Goal: Transaction & Acquisition: Purchase product/service

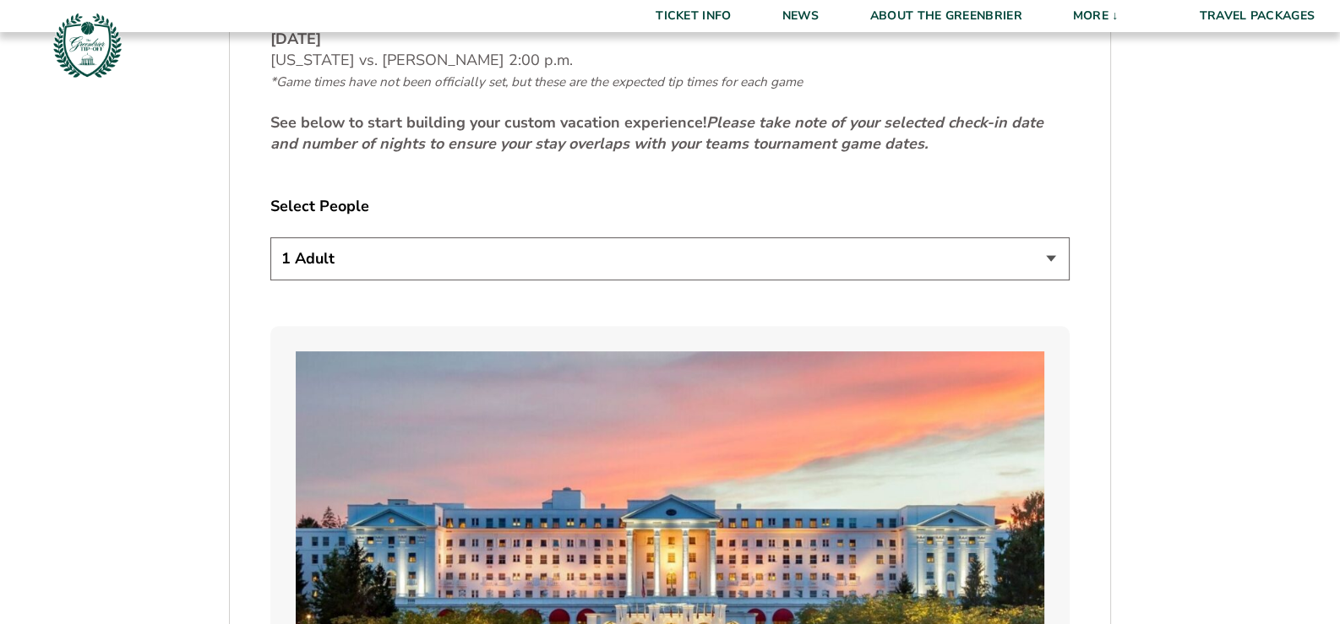
scroll to position [957, 0]
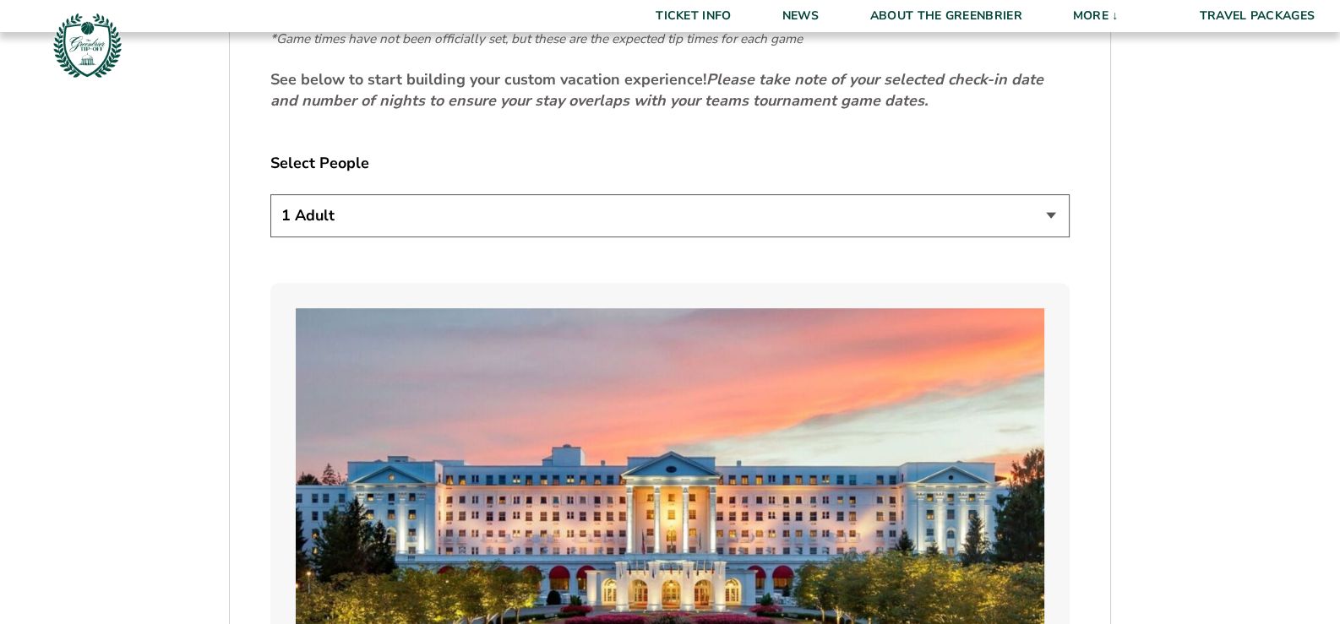
click at [1047, 210] on select "1 Adult 2 Adults 3 Adults 4 Adults 2 Adults + 1 Child 2 Adults + 2 Children 2 A…" at bounding box center [669, 215] width 799 height 43
select select "2 Adults"
click at [270, 194] on select "1 Adult 2 Adults 3 Adults 4 Adults 2 Adults + 1 Child 2 Adults + 2 Children 2 A…" at bounding box center [669, 215] width 799 height 43
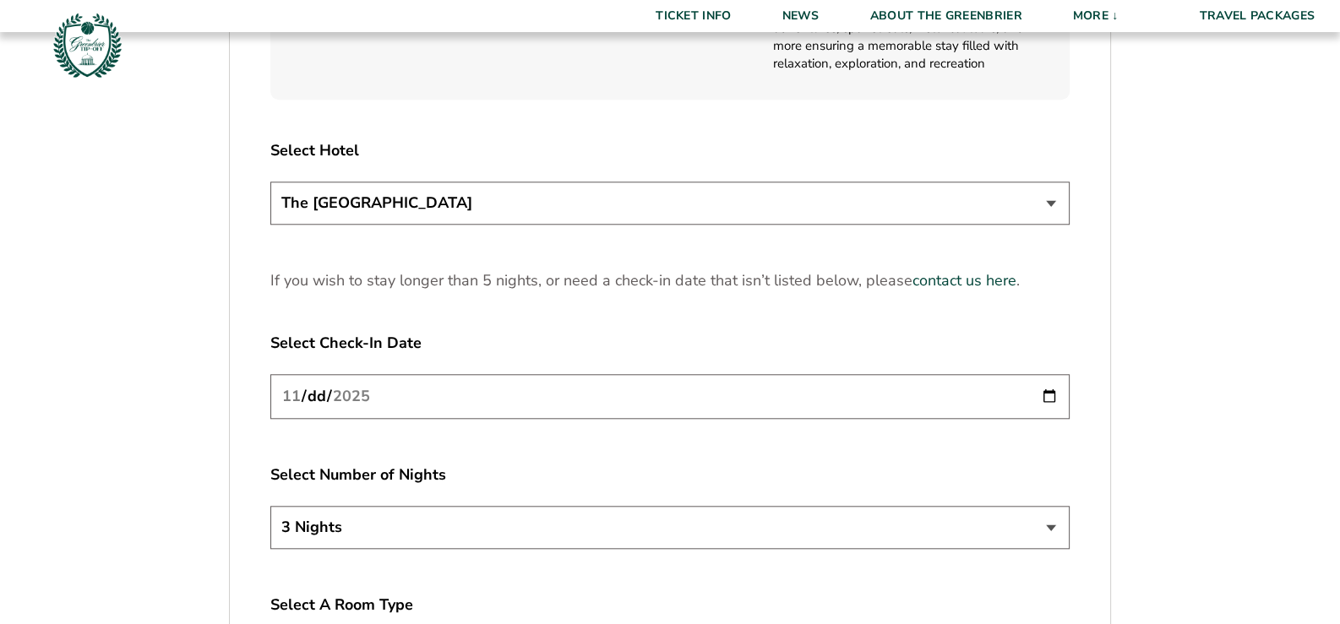
scroll to position [2083, 0]
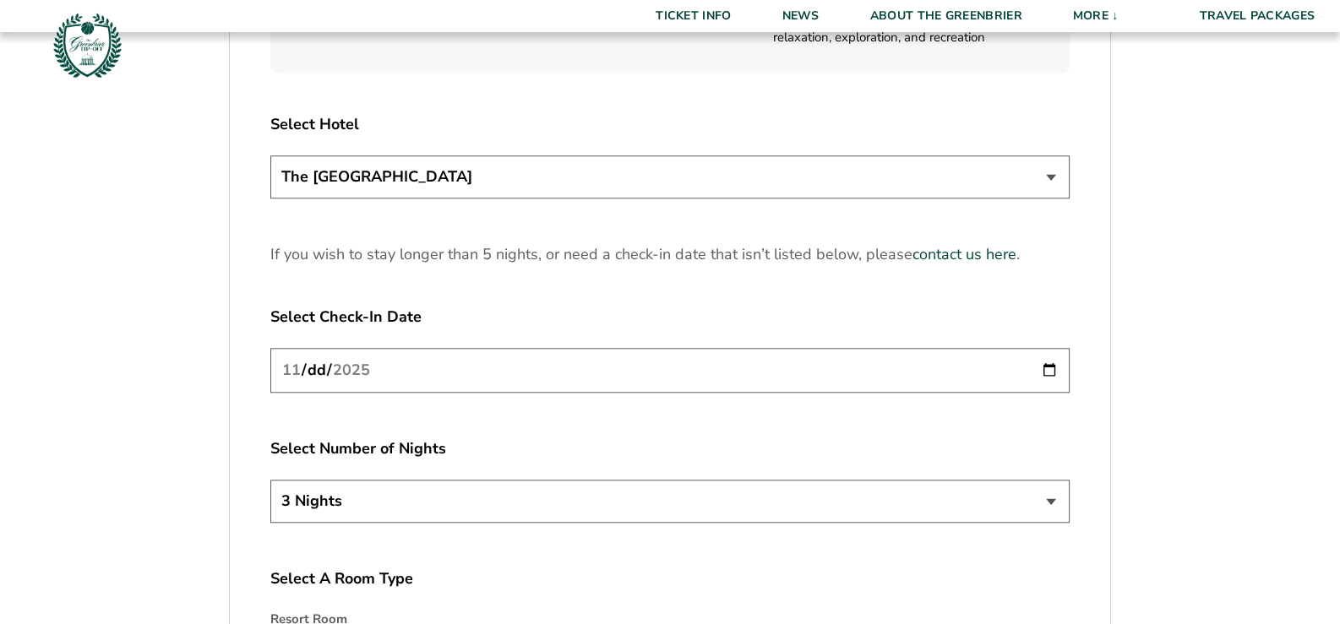
click at [1047, 369] on input "[DATE]" at bounding box center [669, 370] width 799 height 45
type input "[DATE]"
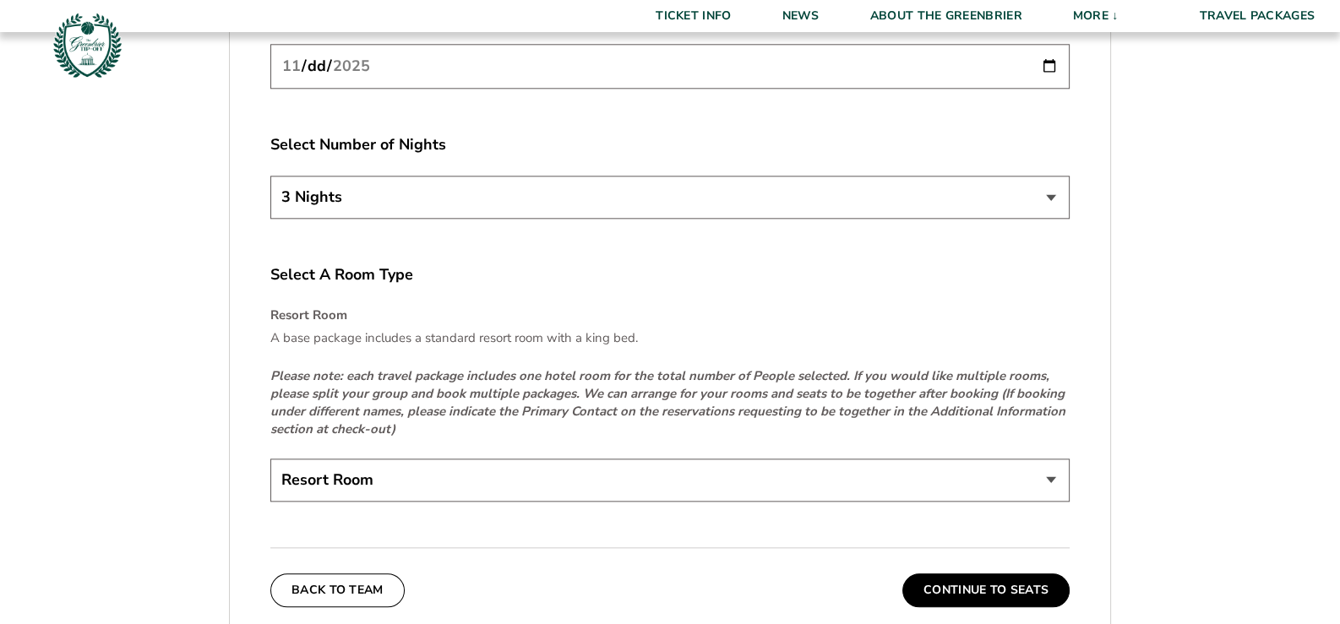
scroll to position [2421, 0]
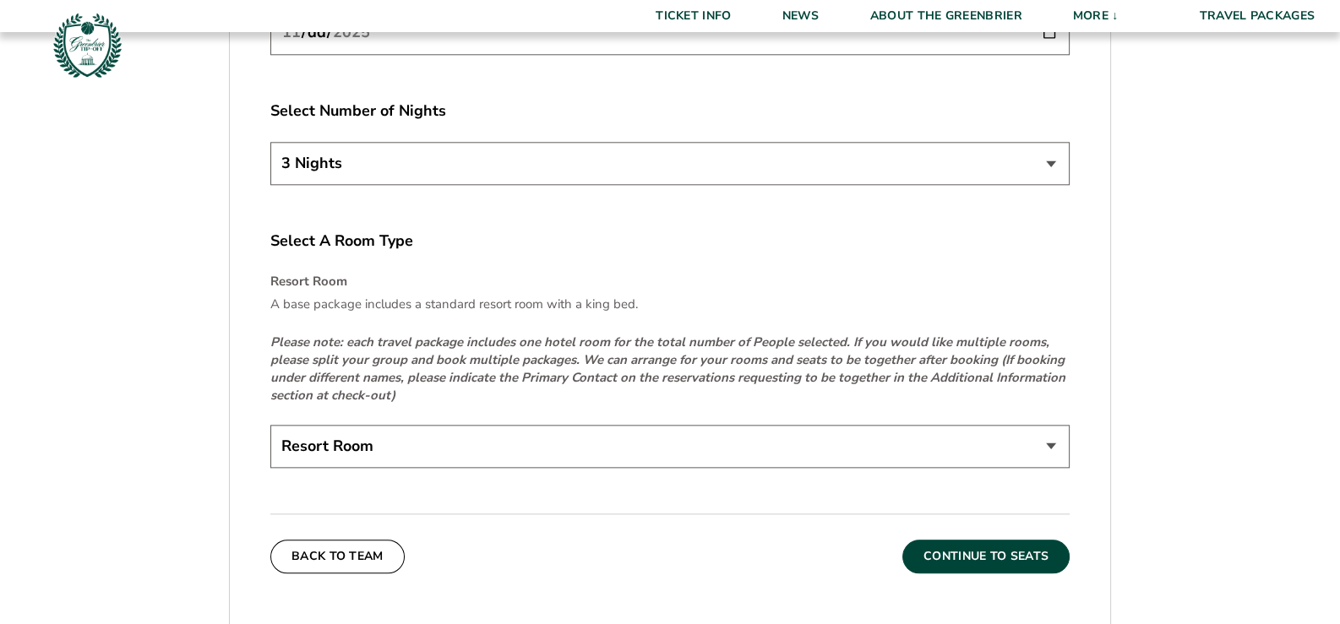
click at [971, 552] on button "Continue To Seats" at bounding box center [985, 557] width 167 height 34
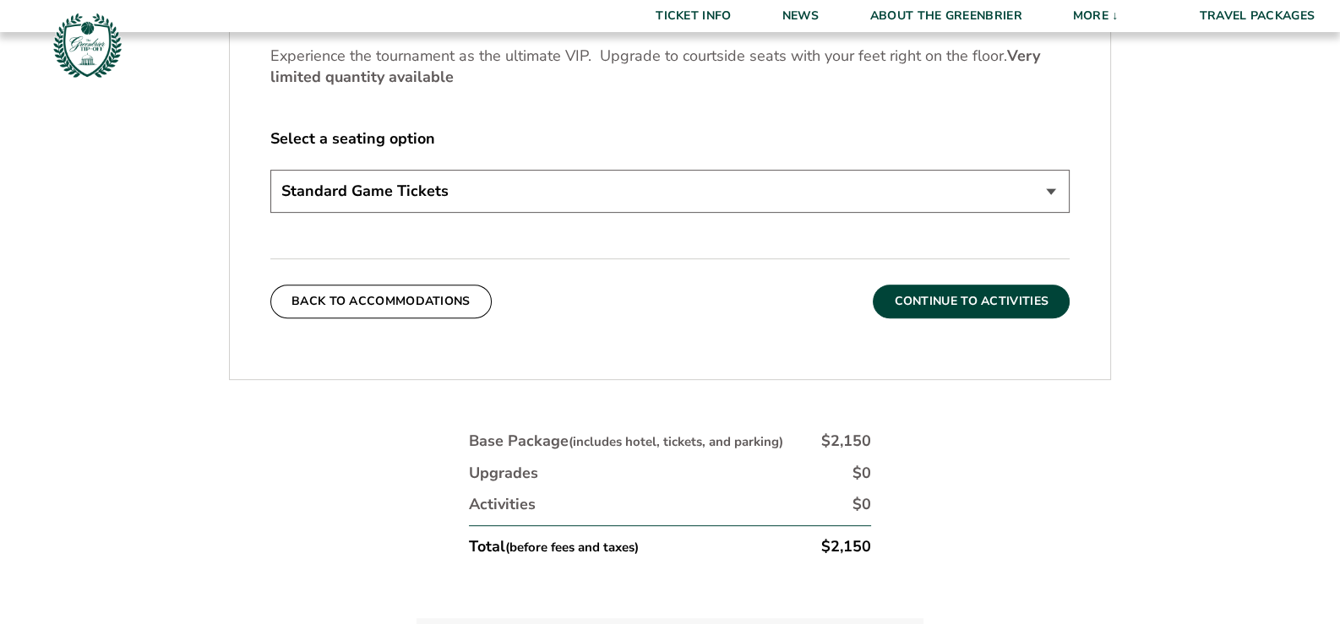
scroll to position [857, 0]
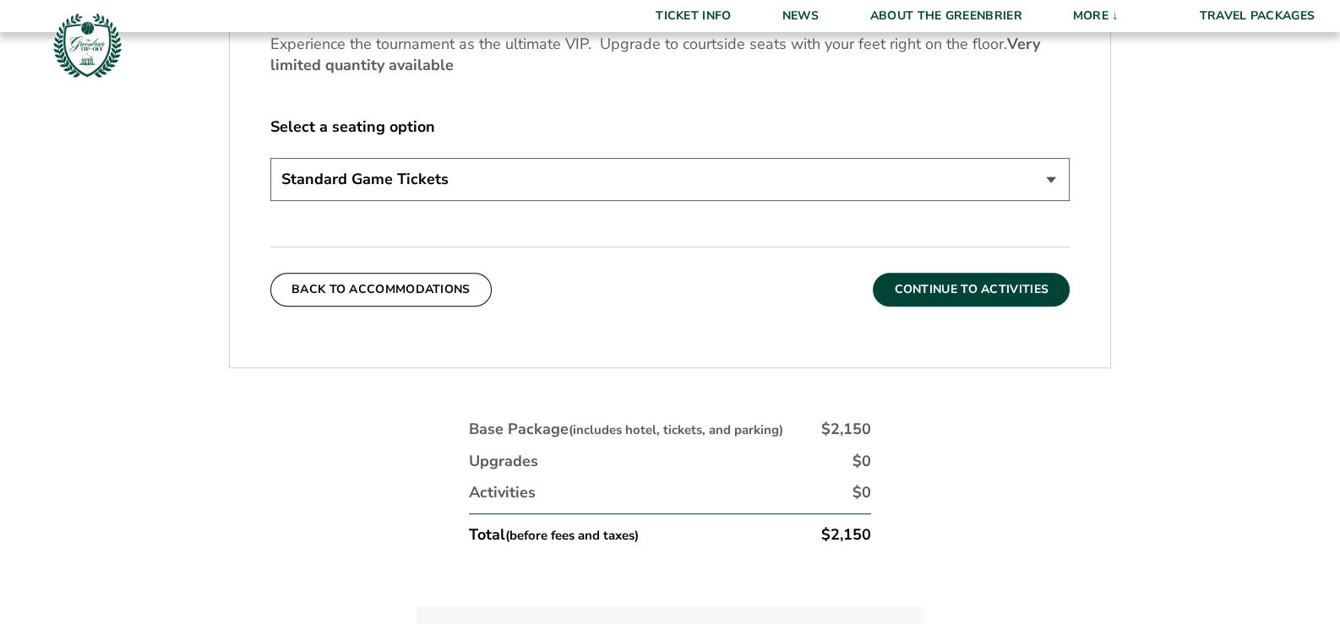
click at [977, 290] on button "Continue To Activities" at bounding box center [971, 290] width 197 height 34
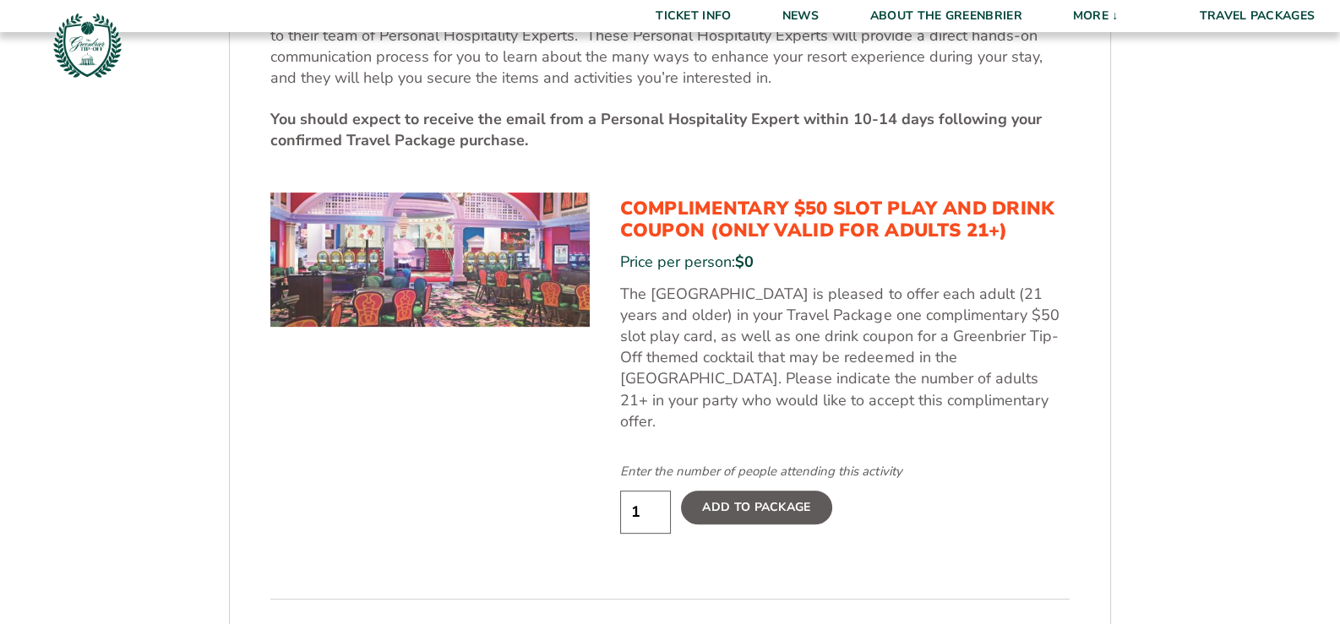
scroll to position [914, 0]
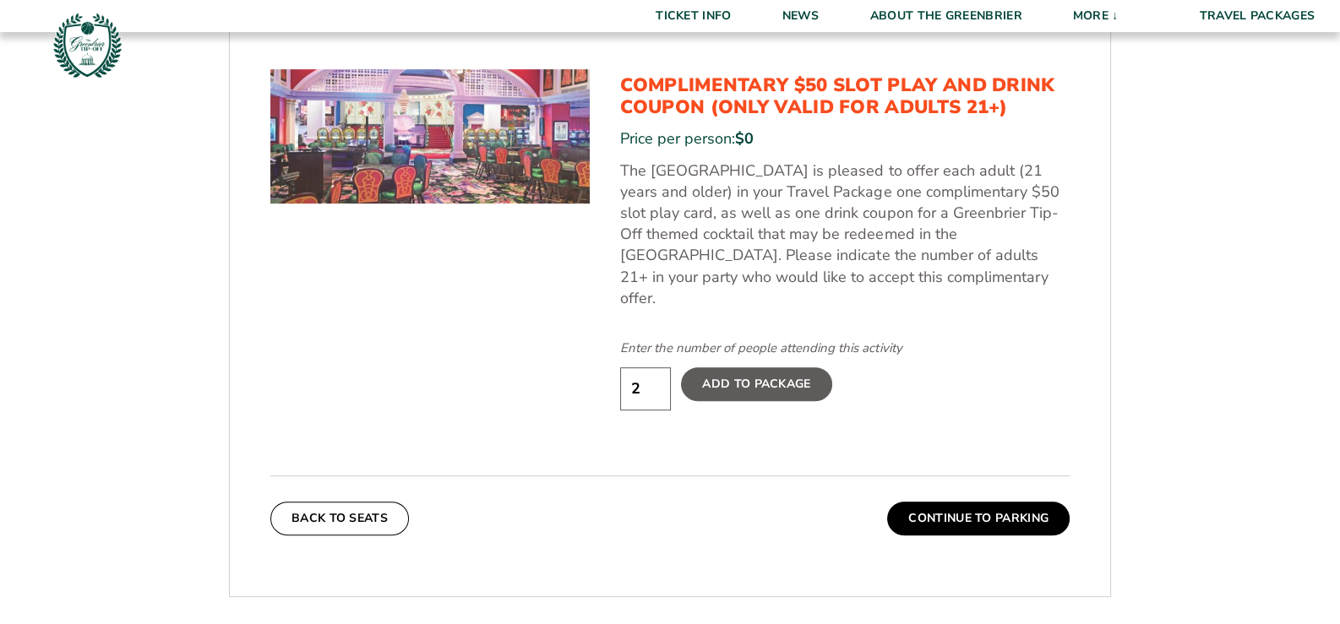
type input "2"
click at [655, 367] on input "2" at bounding box center [645, 388] width 51 height 43
click at [942, 502] on button "Continue To Parking" at bounding box center [978, 519] width 182 height 34
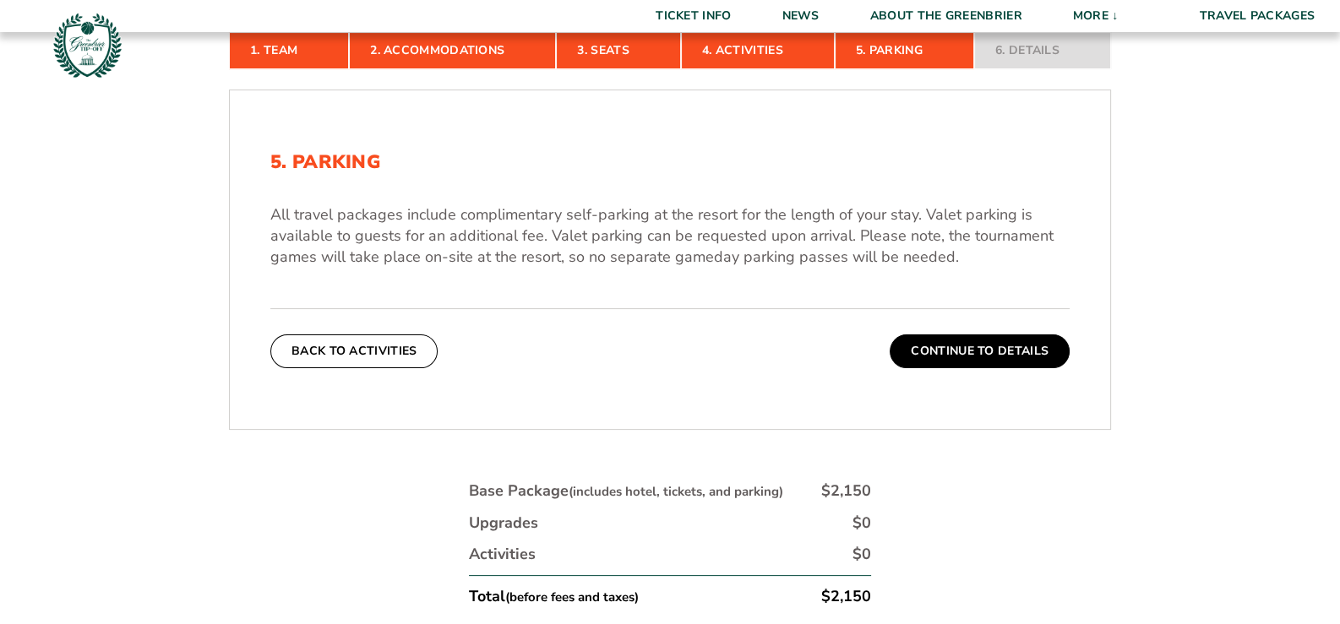
scroll to position [519, 0]
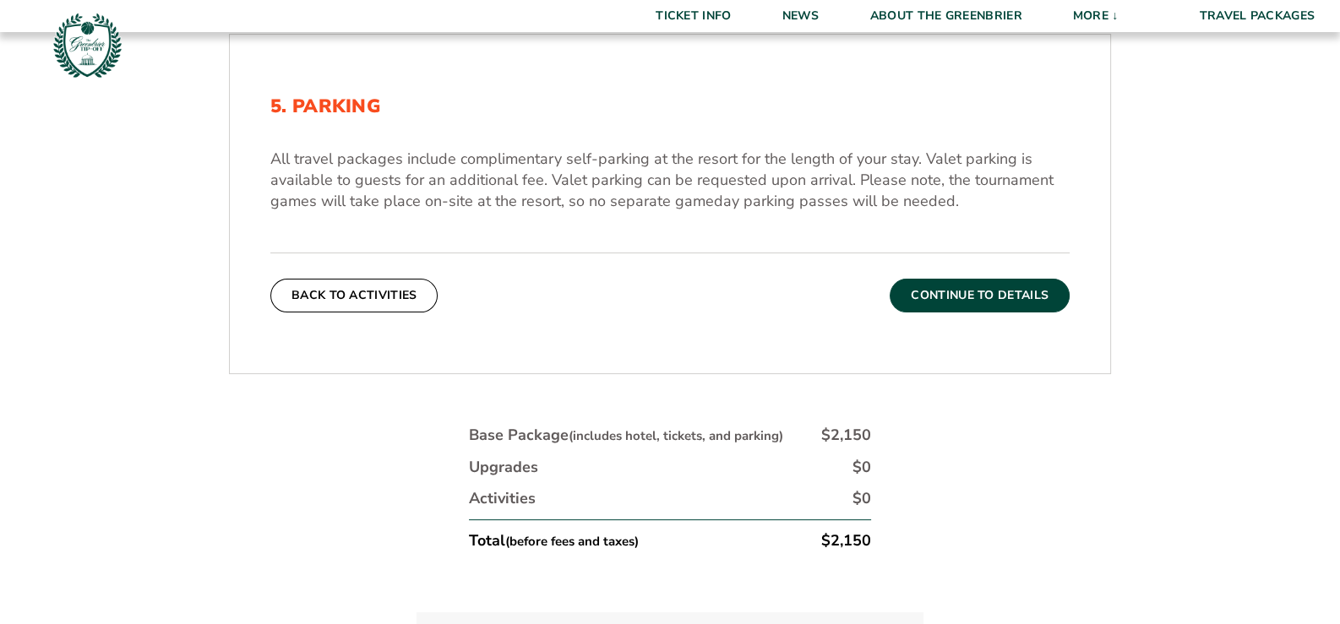
click at [963, 302] on button "Continue To Details" at bounding box center [979, 296] width 180 height 34
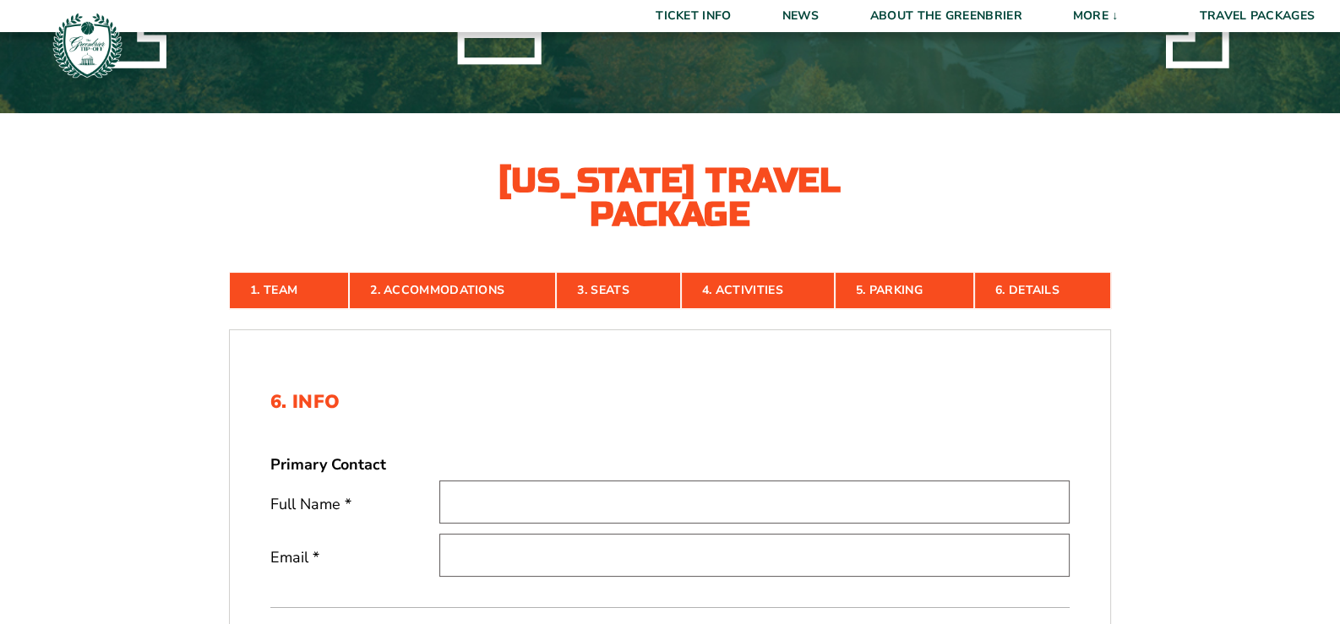
scroll to position [182, 0]
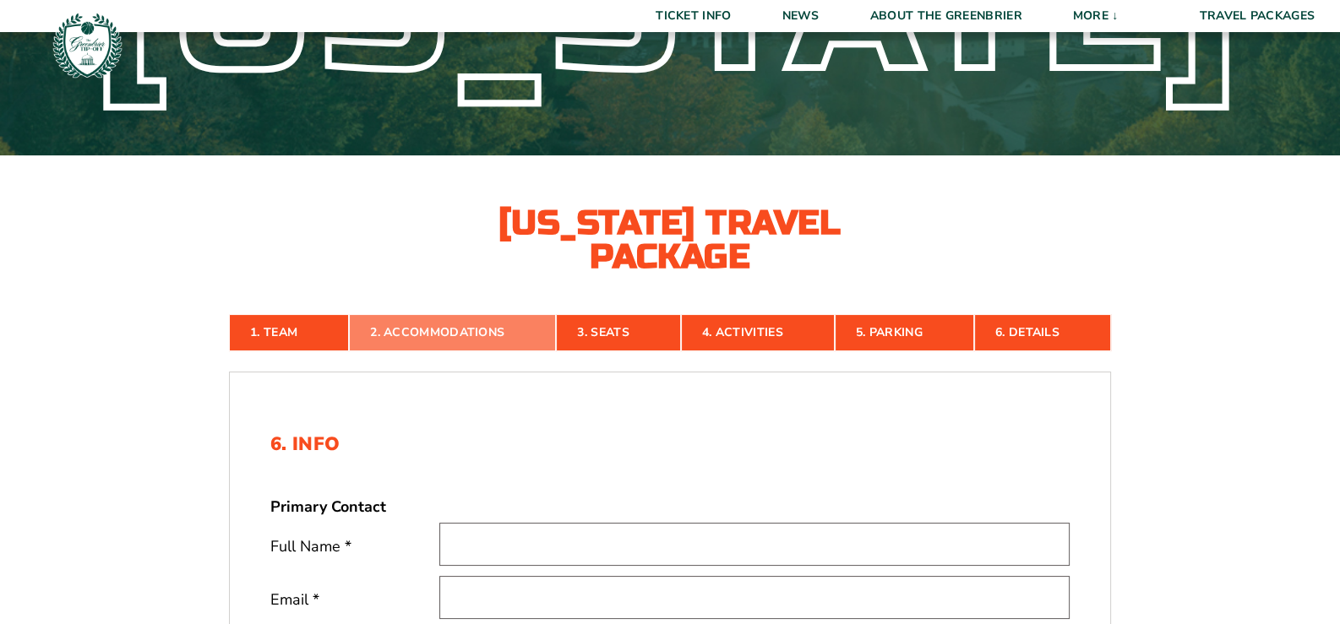
click at [419, 324] on link "2. Accommodations" at bounding box center [452, 332] width 207 height 37
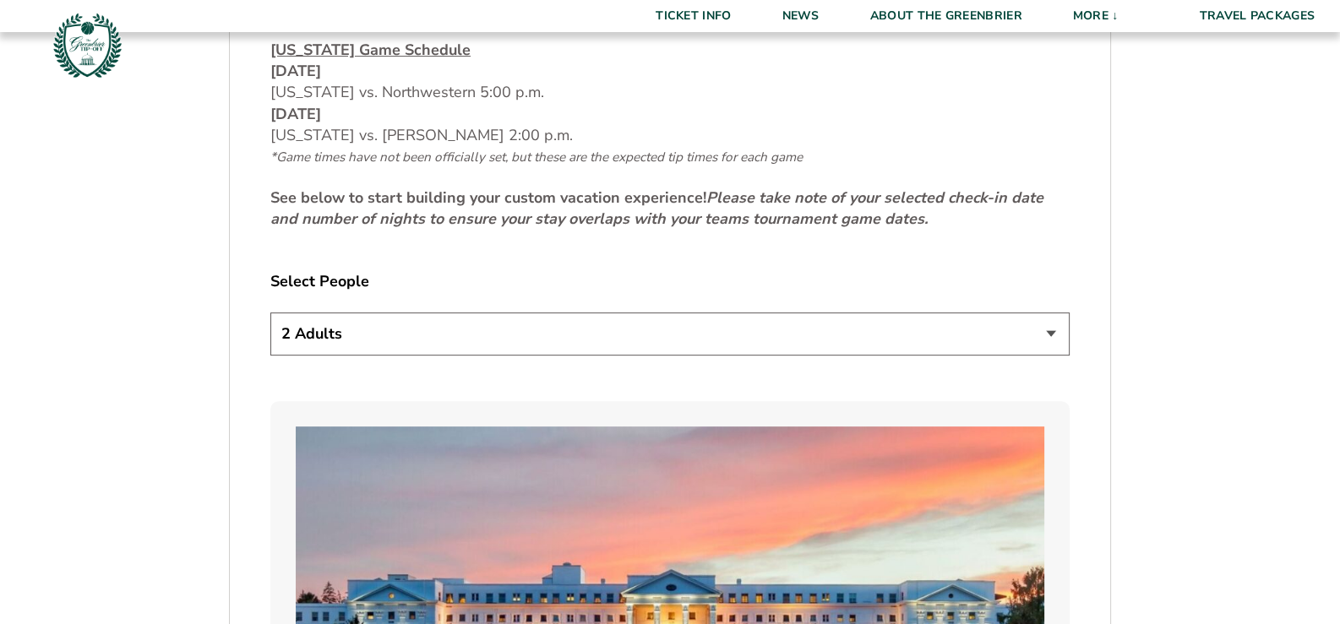
scroll to position [857, 0]
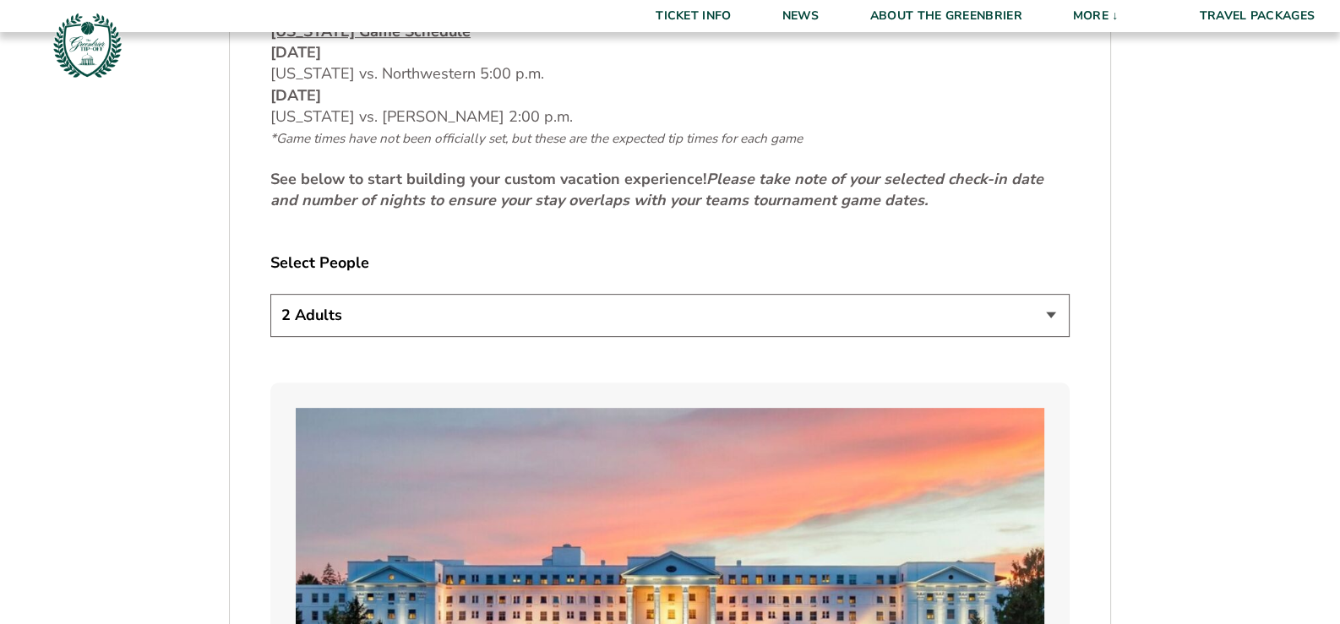
click at [1053, 318] on select "1 Adult 2 Adults 3 Adults 4 Adults 2 Adults + 1 Child 2 Adults + 2 Children 2 A…" at bounding box center [669, 315] width 799 height 43
select select "1 Adult"
click at [270, 294] on select "1 Adult 2 Adults 3 Adults 4 Adults 2 Adults + 1 Child 2 Adults + 2 Children 2 A…" at bounding box center [669, 315] width 799 height 43
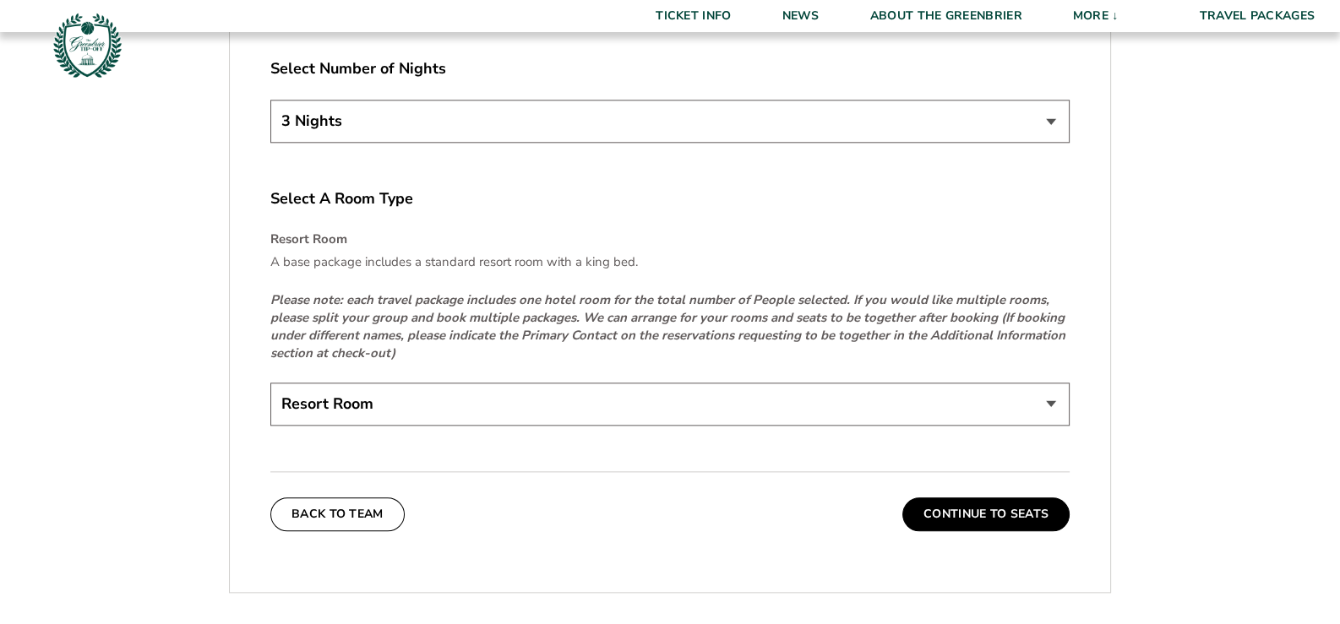
scroll to position [2491, 0]
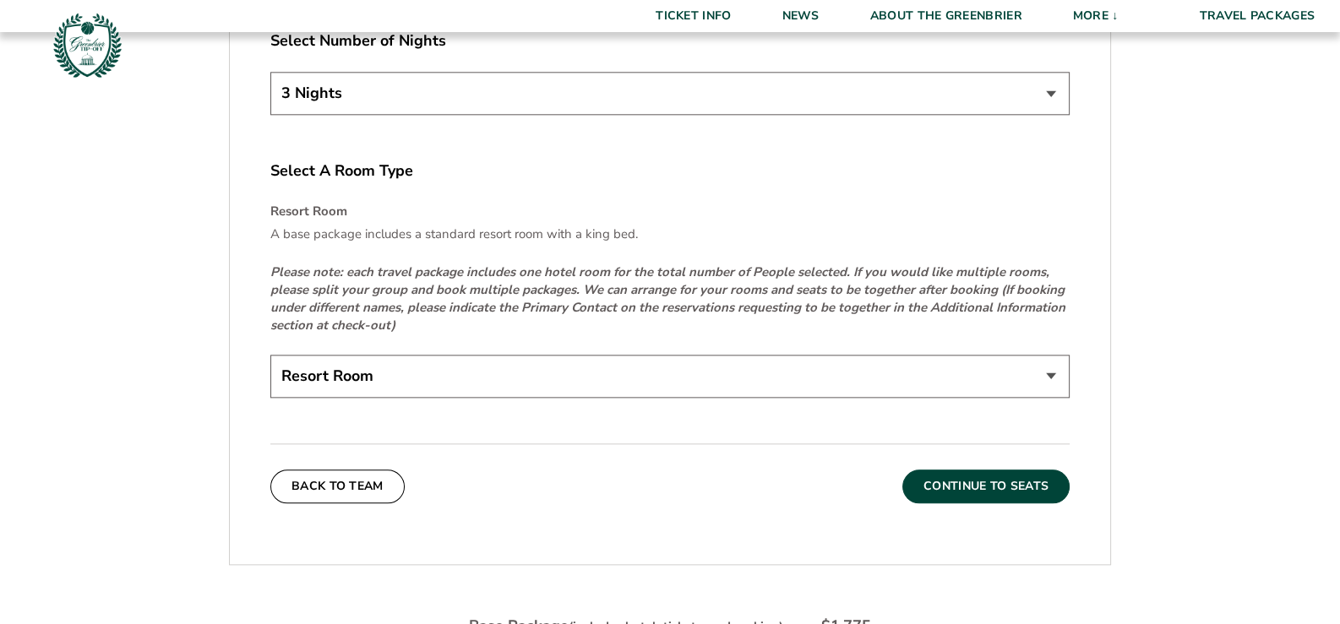
click at [1025, 481] on button "Continue To Seats" at bounding box center [985, 487] width 167 height 34
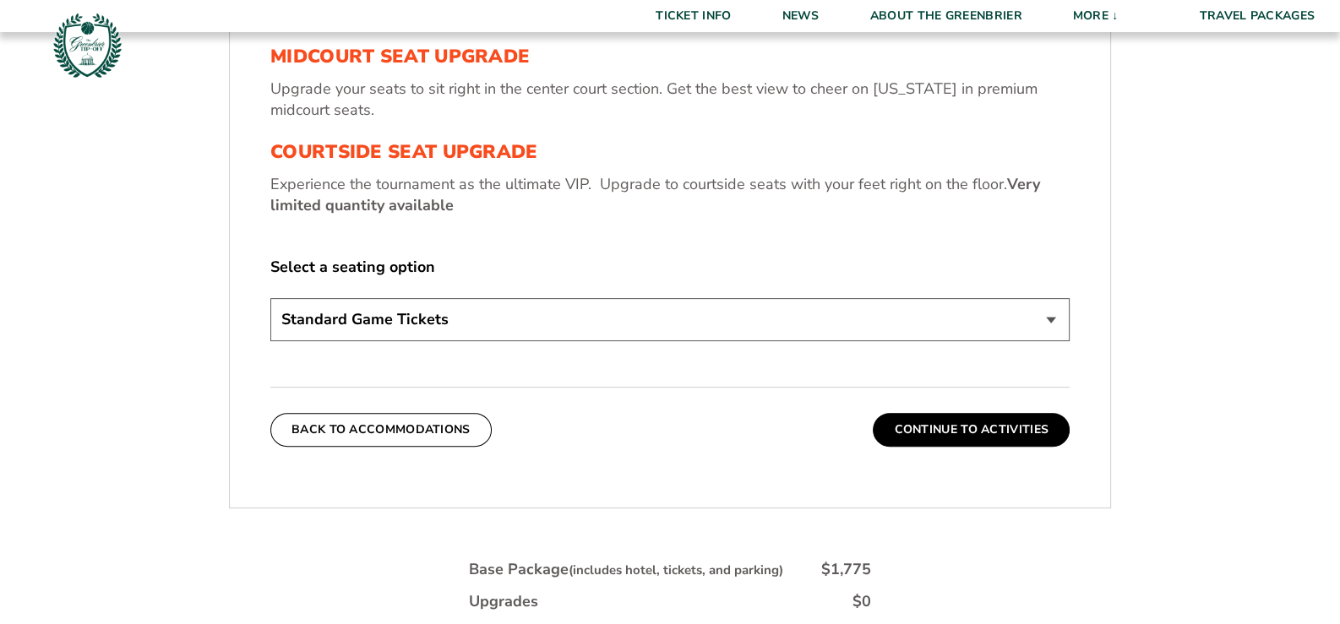
scroll to position [745, 0]
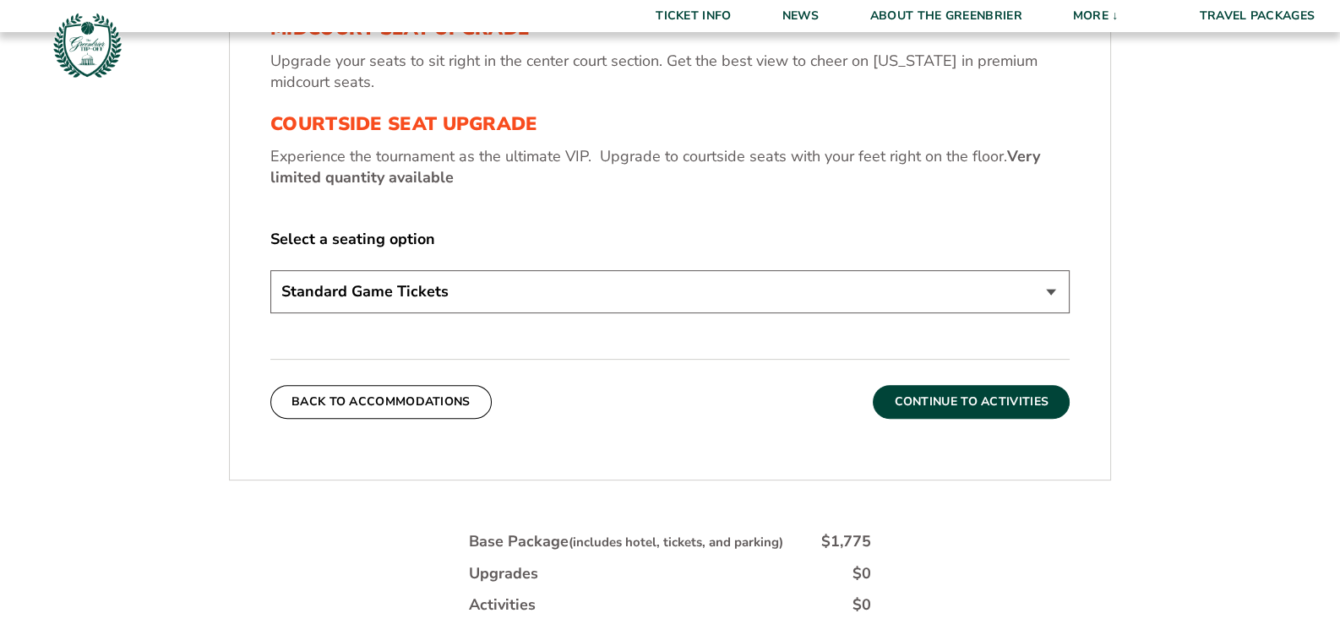
click at [972, 405] on button "Continue To Activities" at bounding box center [971, 402] width 197 height 34
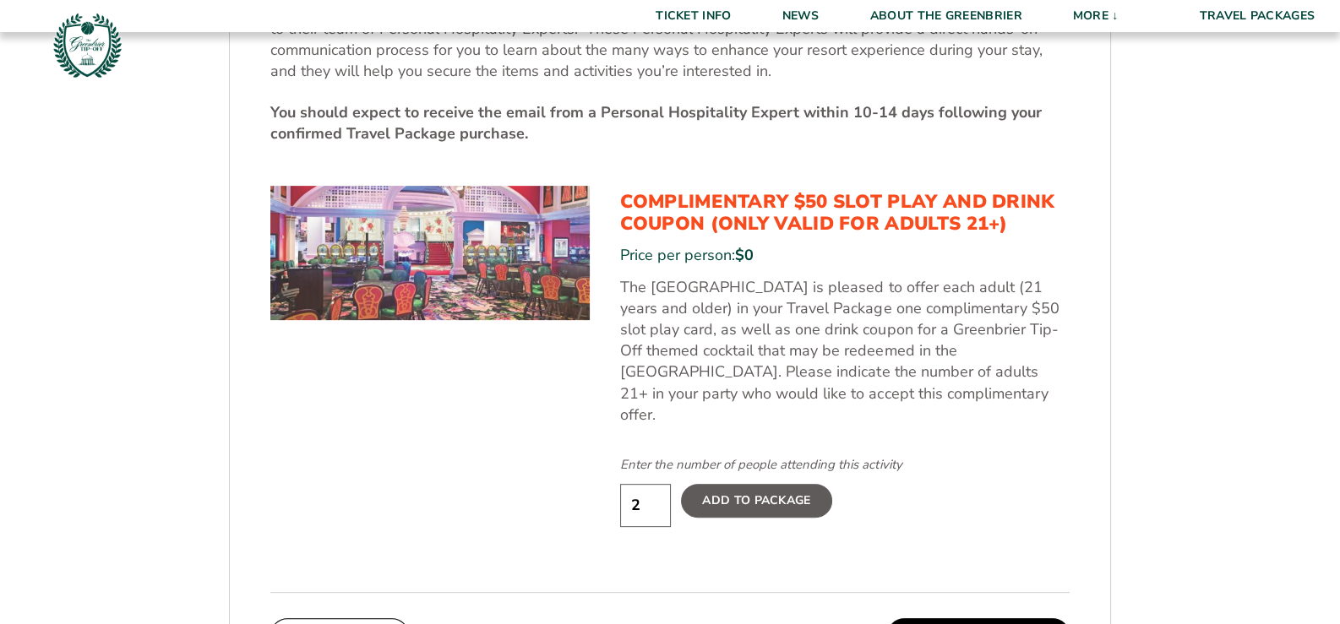
scroll to position [802, 0]
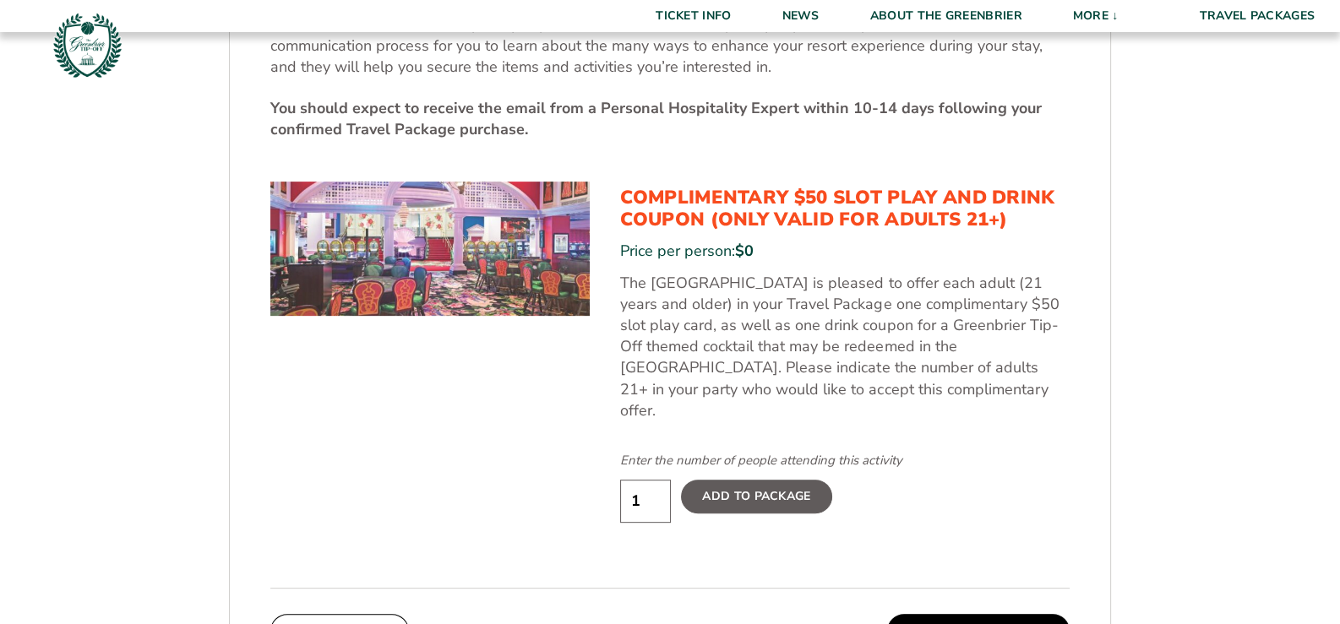
type input "1"
click at [651, 485] on input "1" at bounding box center [645, 501] width 51 height 43
click at [731, 480] on label "Add To Package" at bounding box center [756, 497] width 150 height 34
click at [0, 0] on input "Add To Package" at bounding box center [0, 0] width 0 height 0
click at [984, 614] on button "Continue To Parking" at bounding box center [978, 631] width 182 height 34
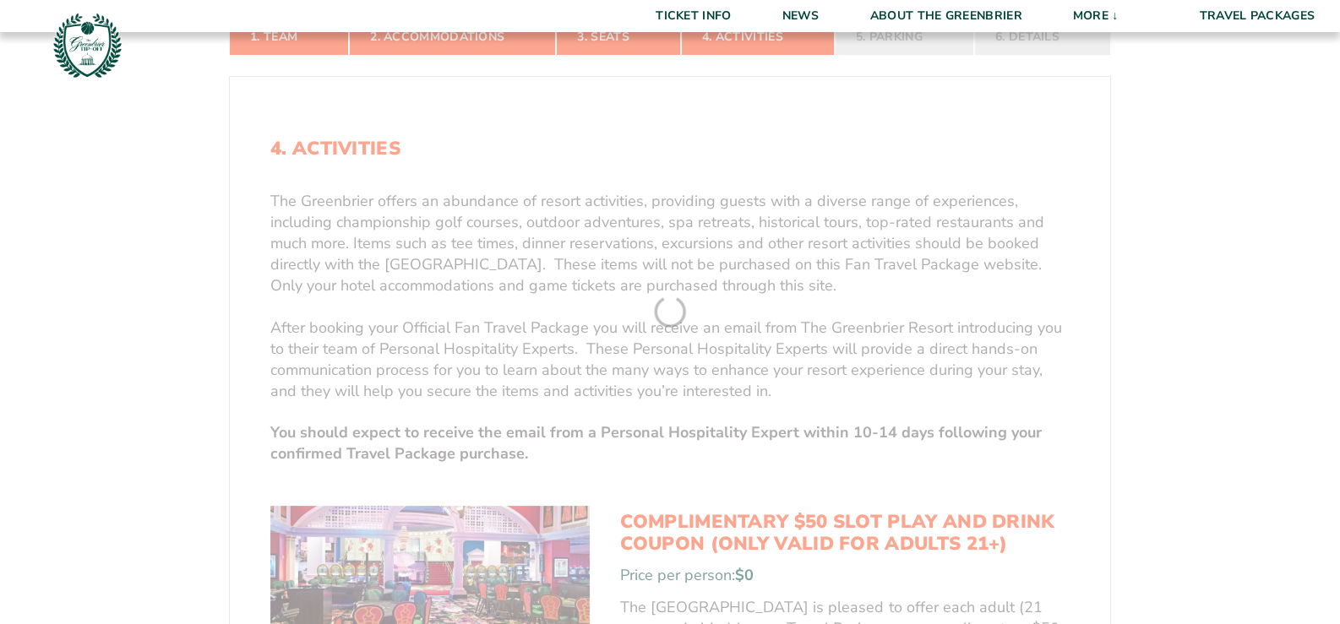
scroll to position [295, 0]
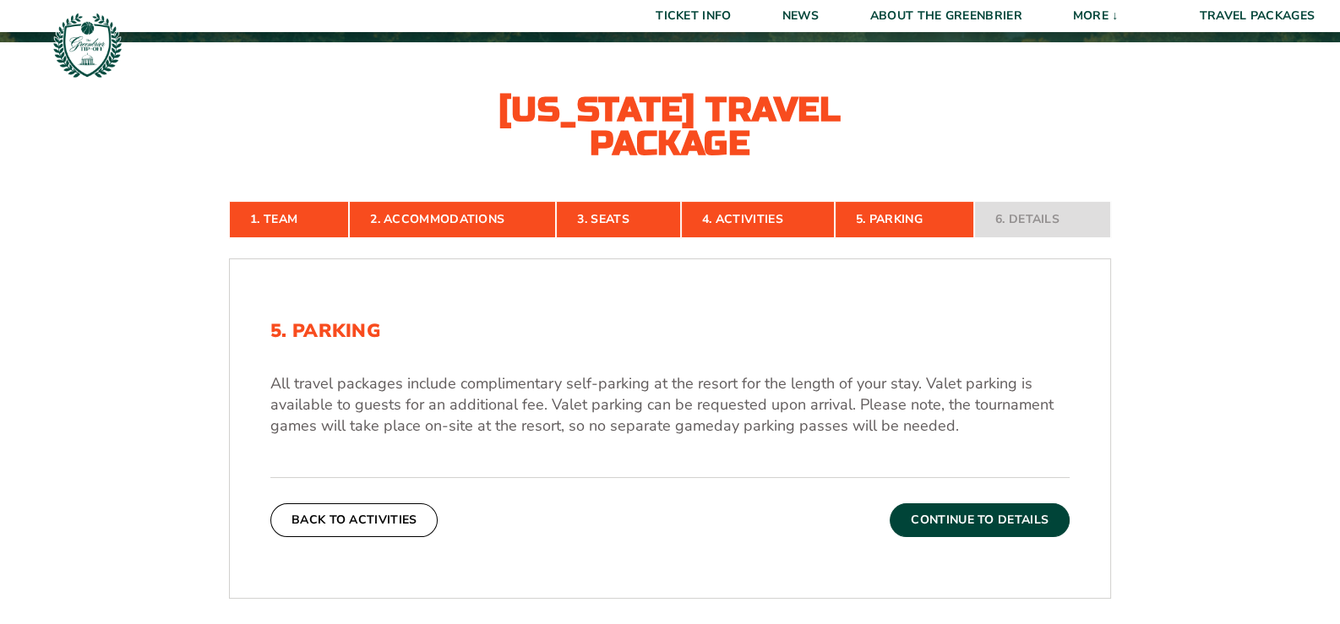
click at [967, 525] on button "Continue To Details" at bounding box center [979, 520] width 180 height 34
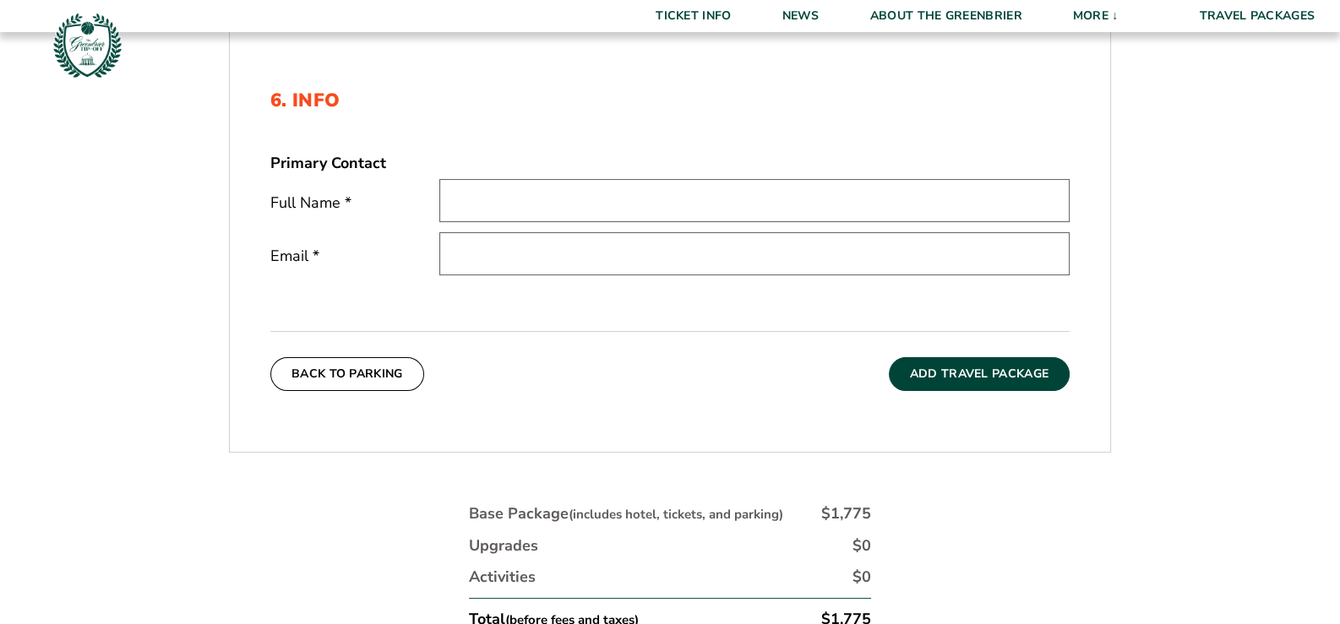
scroll to position [464, 0]
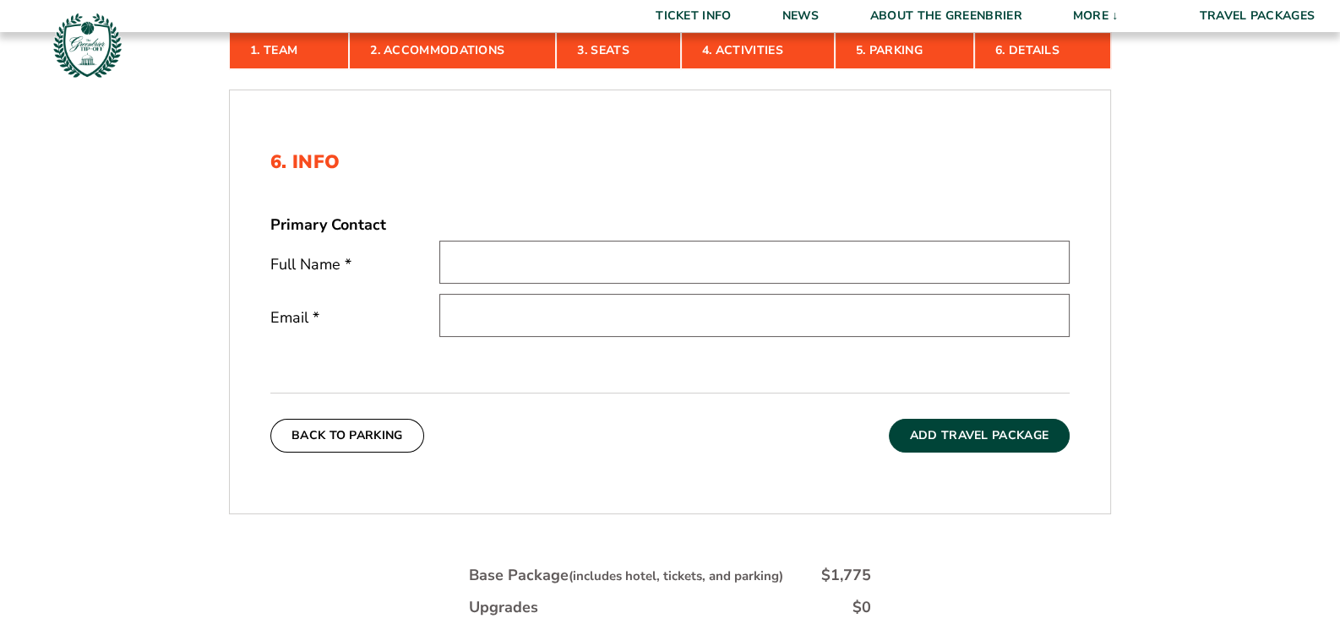
click at [486, 254] on input "text" at bounding box center [754, 262] width 630 height 43
type input "s"
type input "[PERSON_NAME]"
type input "[EMAIL_ADDRESS][DOMAIN_NAME]"
click at [960, 434] on button "Add Travel Package" at bounding box center [979, 436] width 181 height 34
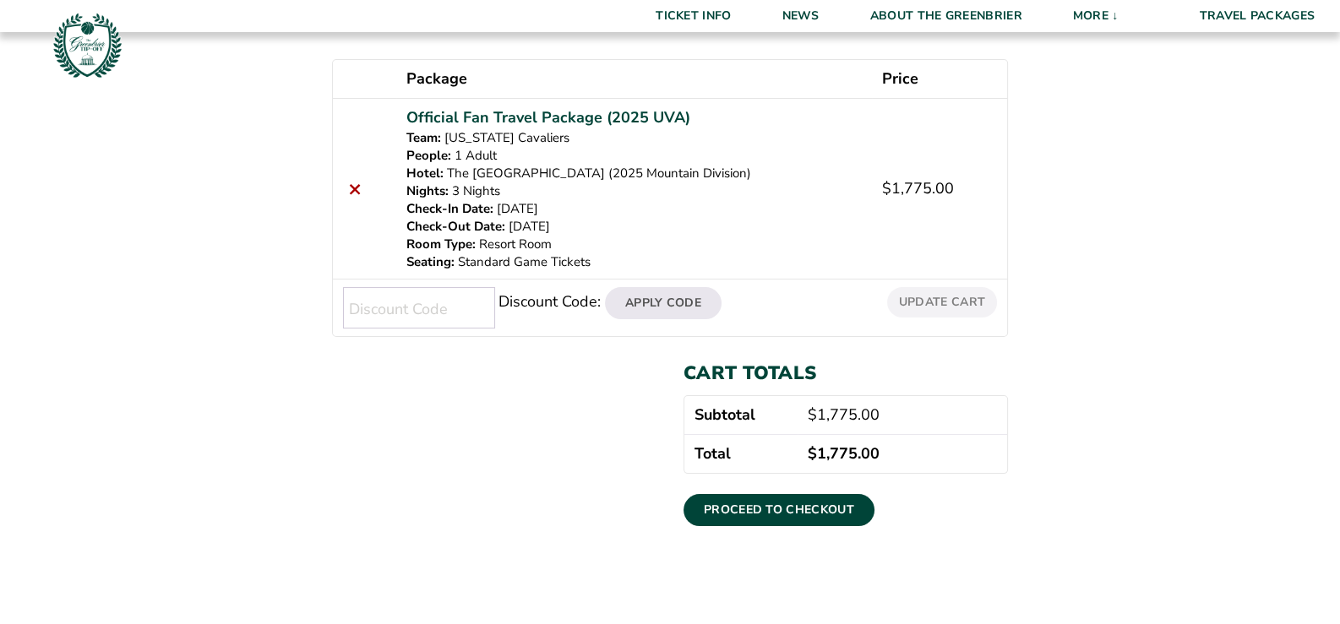
scroll to position [337, 0]
